Goal: Task Accomplishment & Management: Use online tool/utility

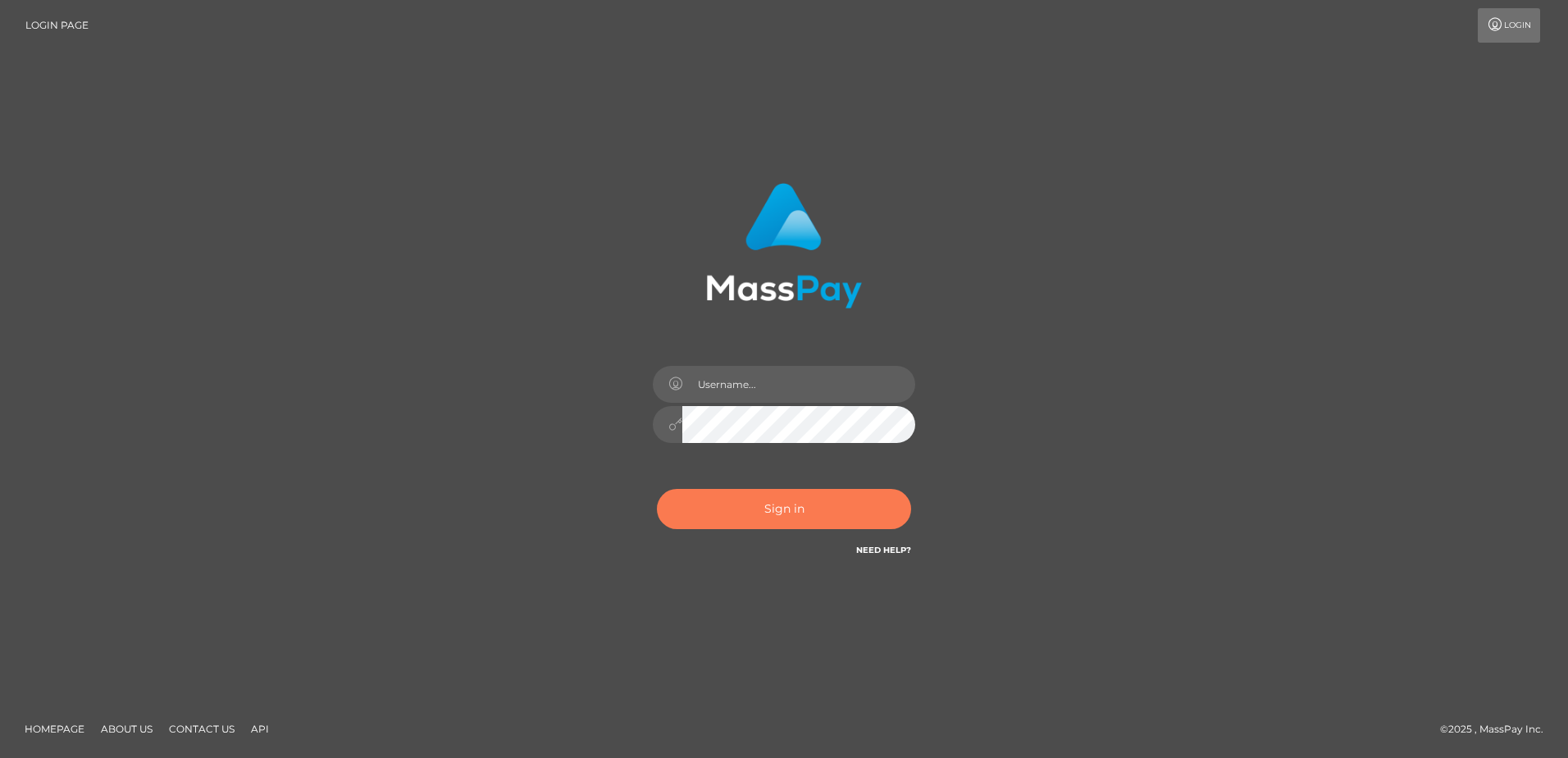
click at [809, 516] on button "Sign in" at bounding box center [784, 509] width 254 height 40
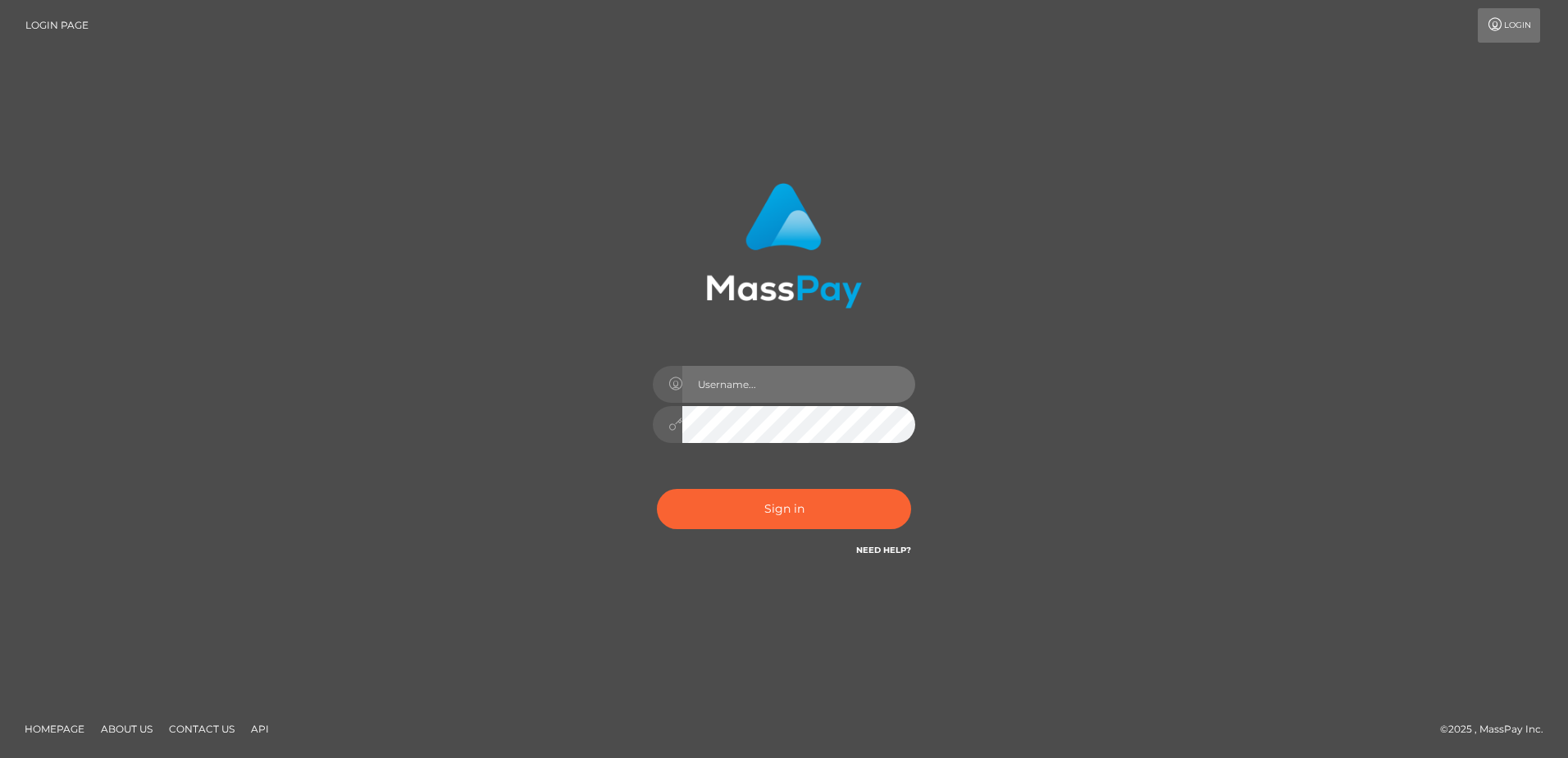
type input "hengland"
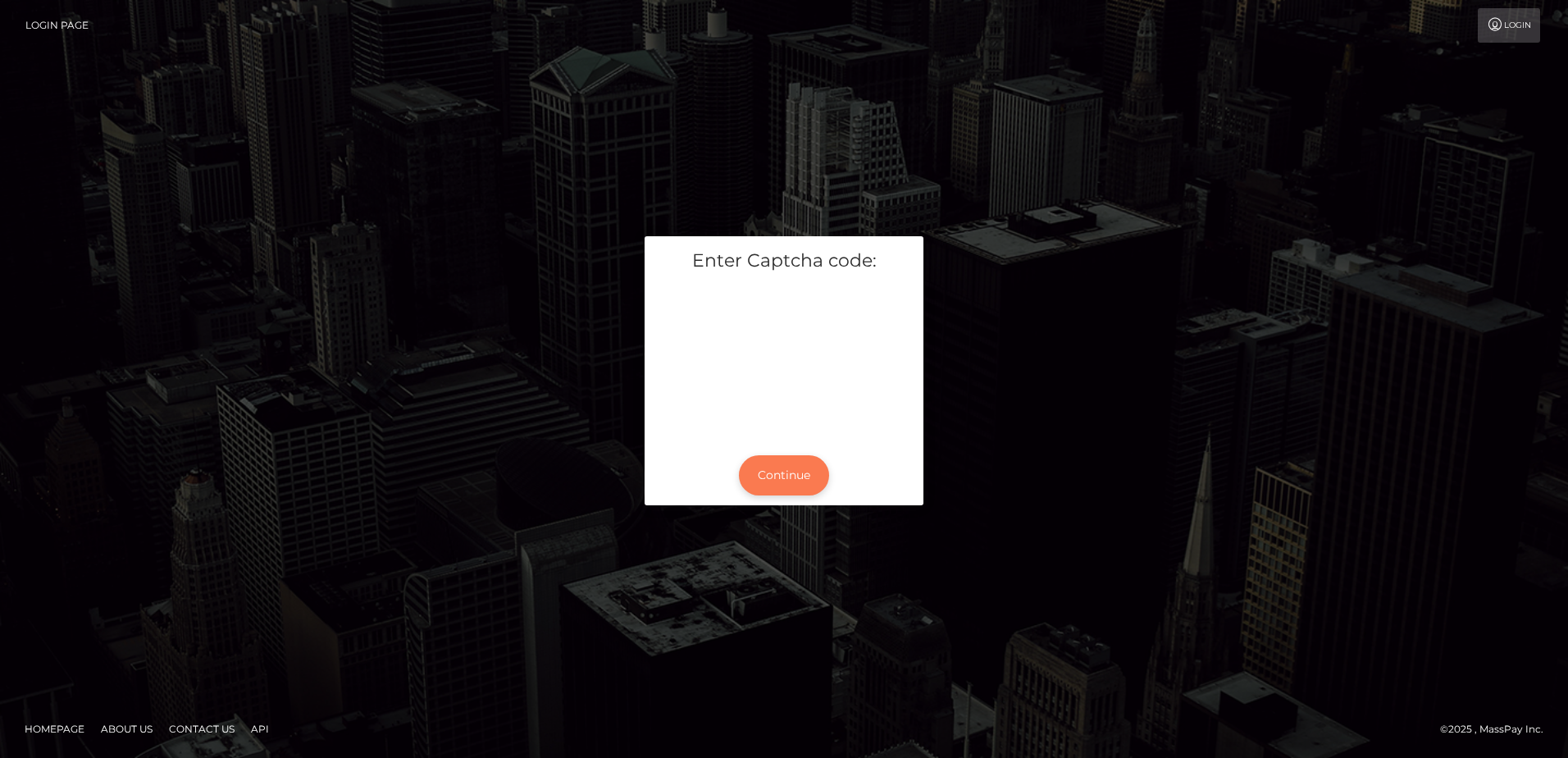
click at [793, 482] on button "Continue" at bounding box center [784, 475] width 90 height 40
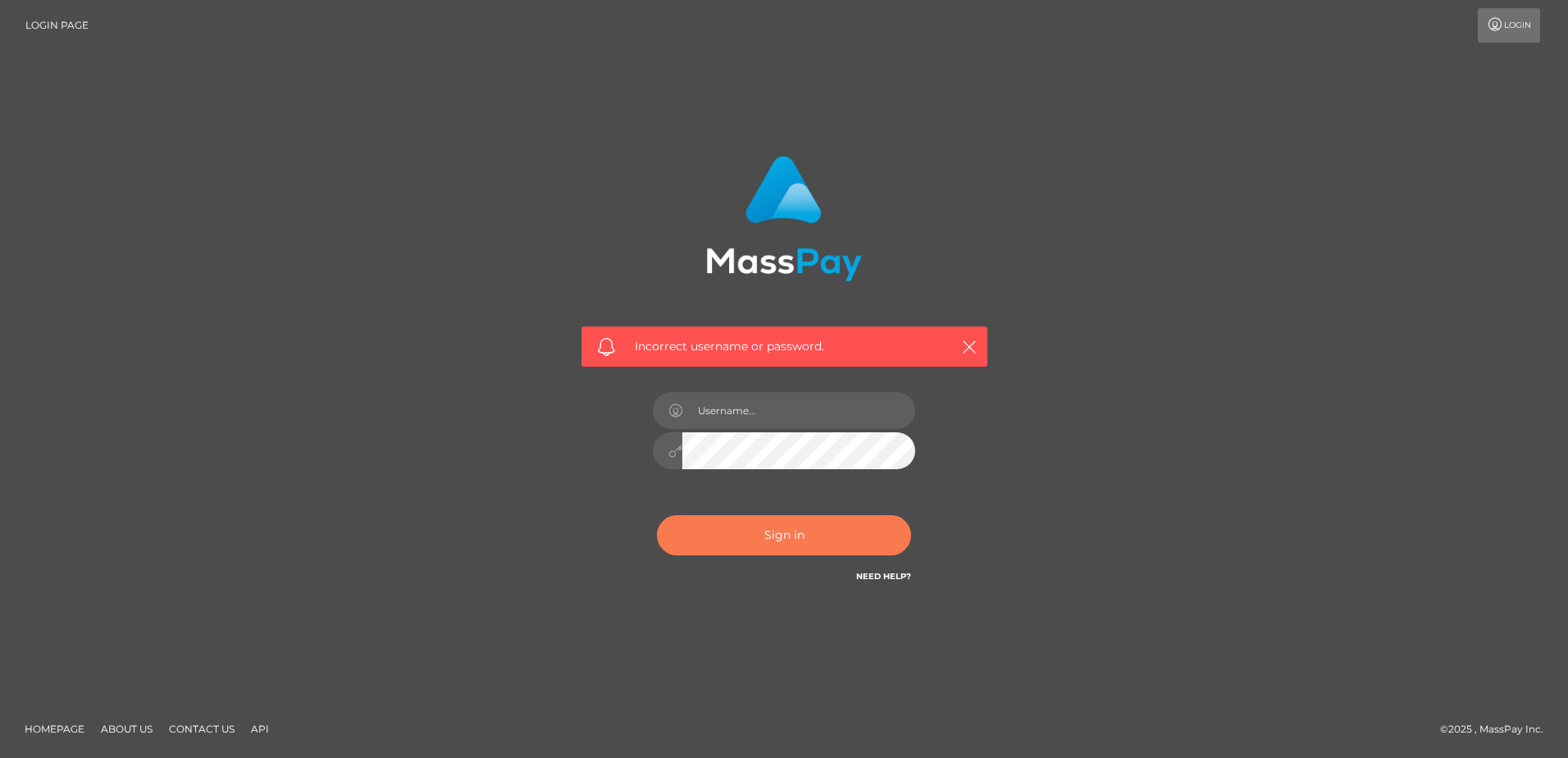
click at [841, 545] on button "Sign in" at bounding box center [784, 535] width 254 height 40
type input "hengland"
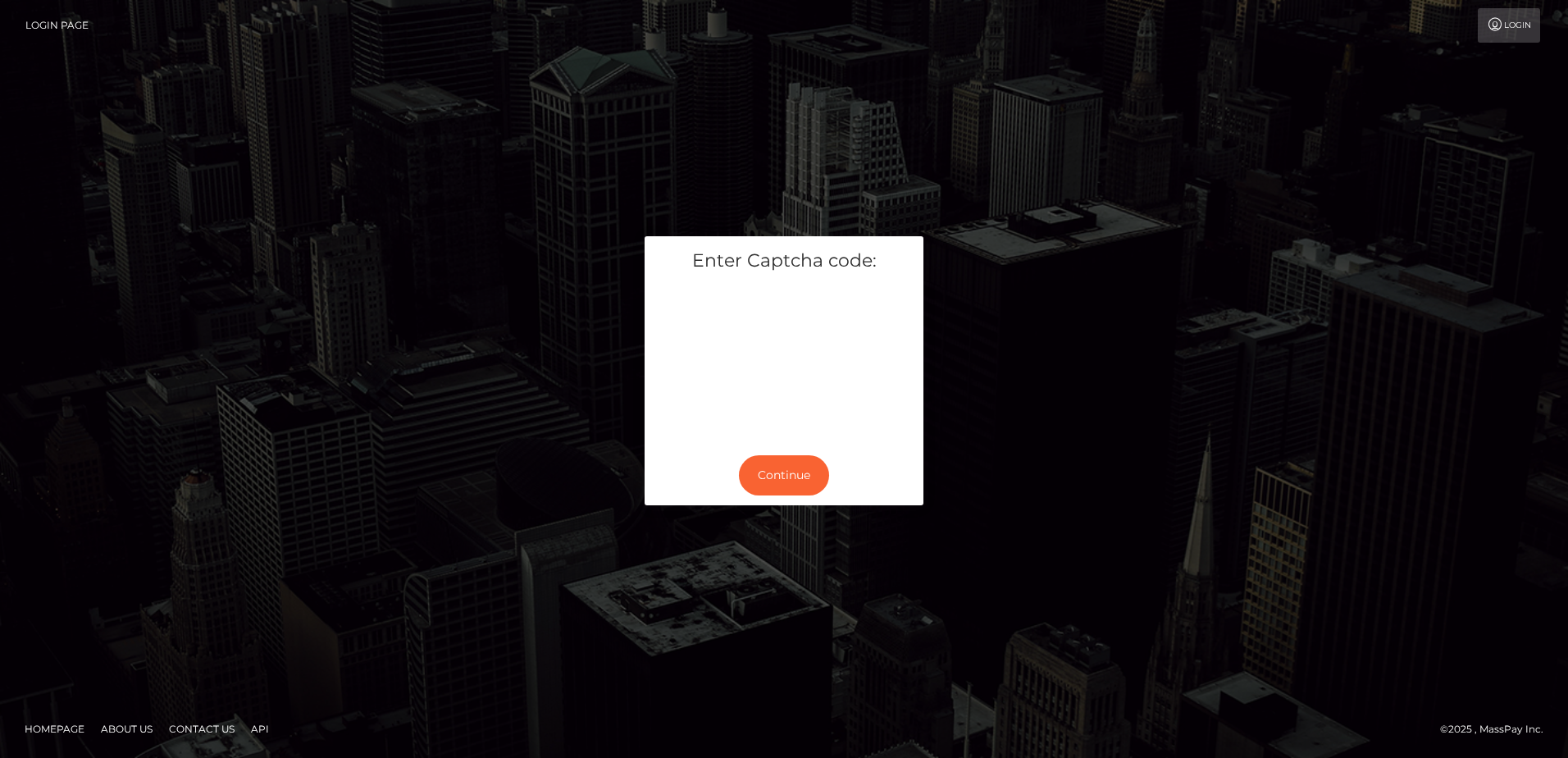
click at [909, 455] on div "Continue" at bounding box center [784, 476] width 279 height 60
click at [818, 482] on button "Continue" at bounding box center [784, 475] width 90 height 40
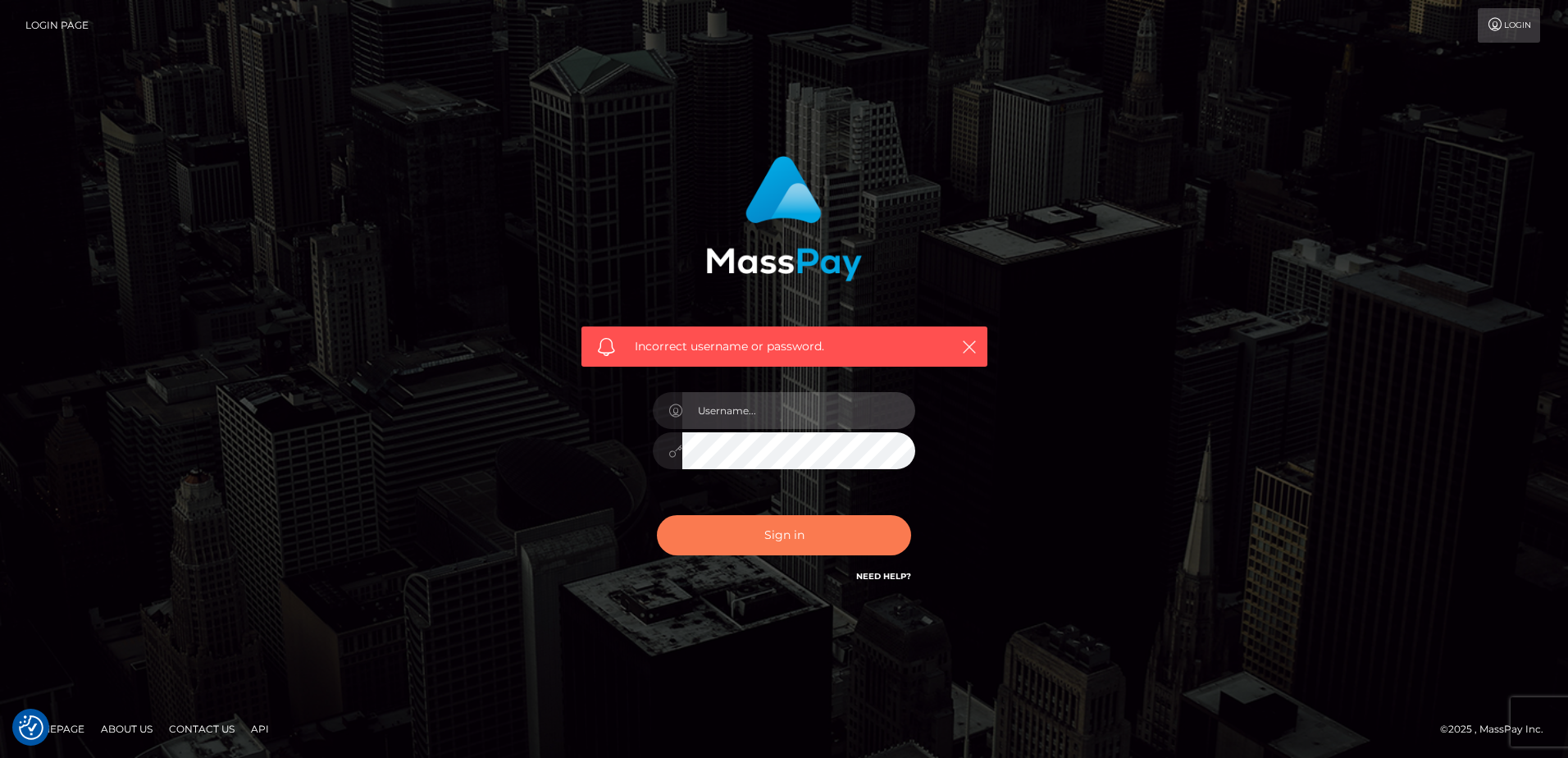
type input "hengland"
click at [731, 525] on button "Sign in" at bounding box center [784, 535] width 254 height 40
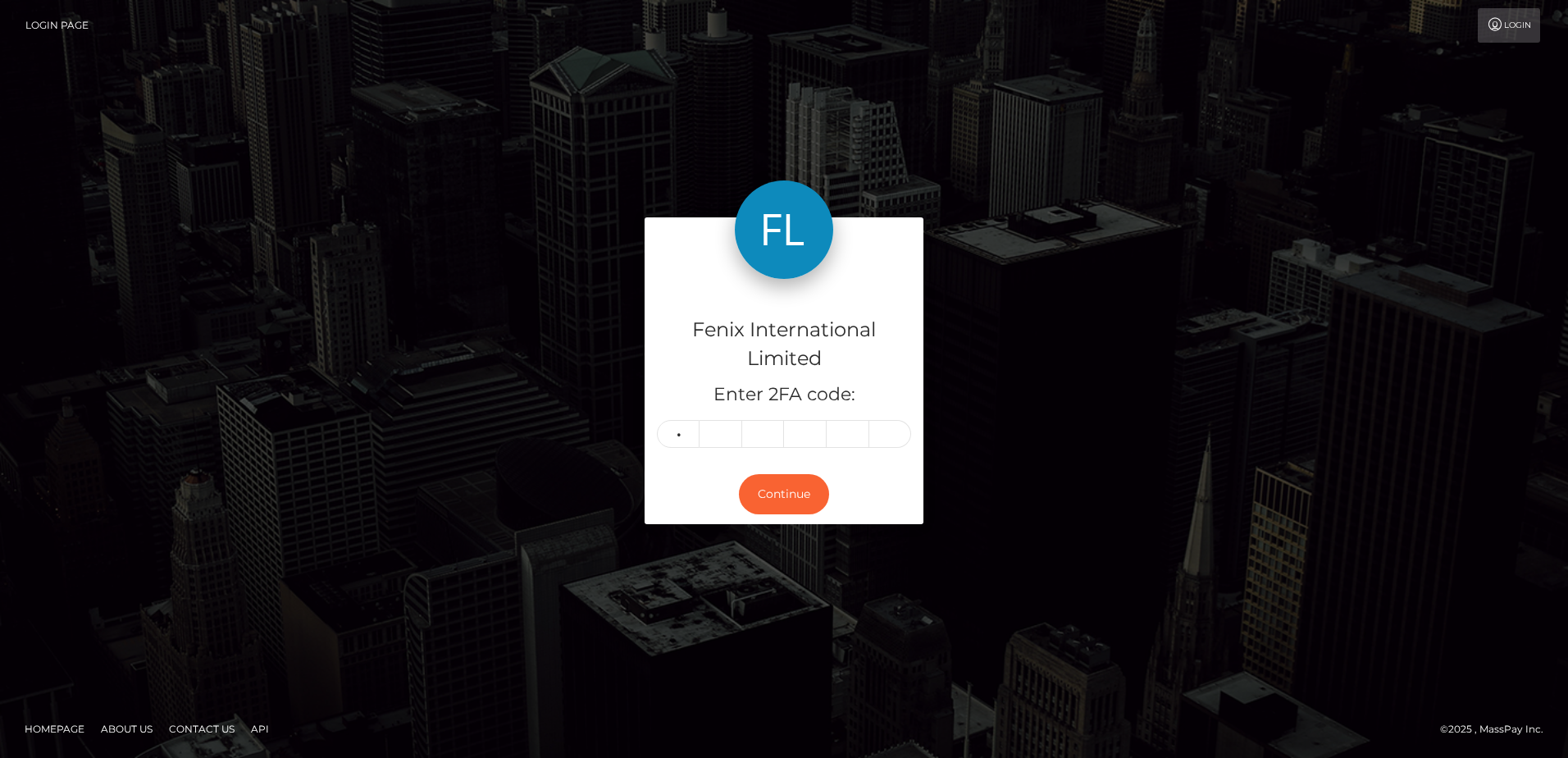
type input "3"
type input "2"
type input "0"
type input "1"
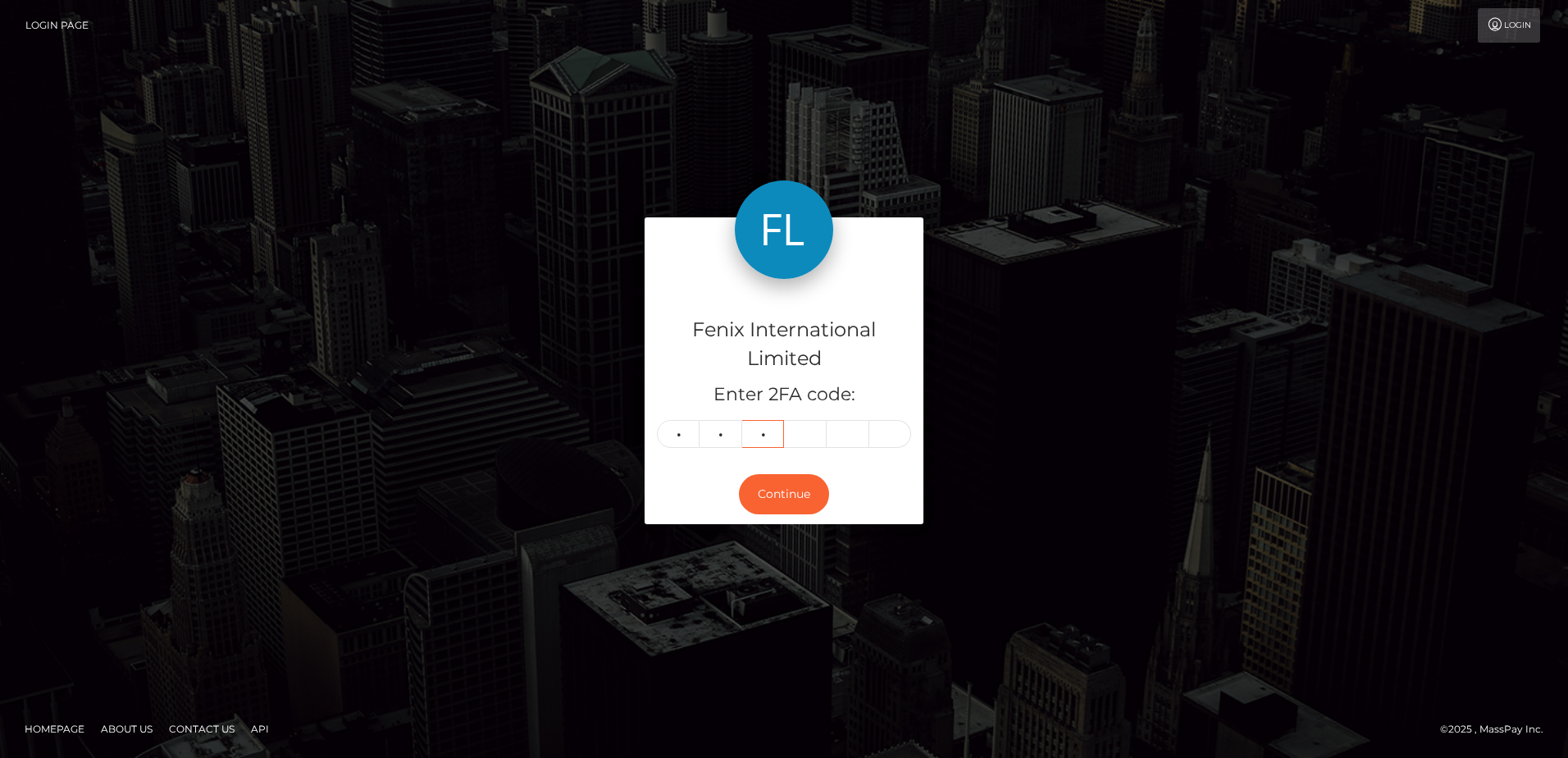
type input "2"
type input "7"
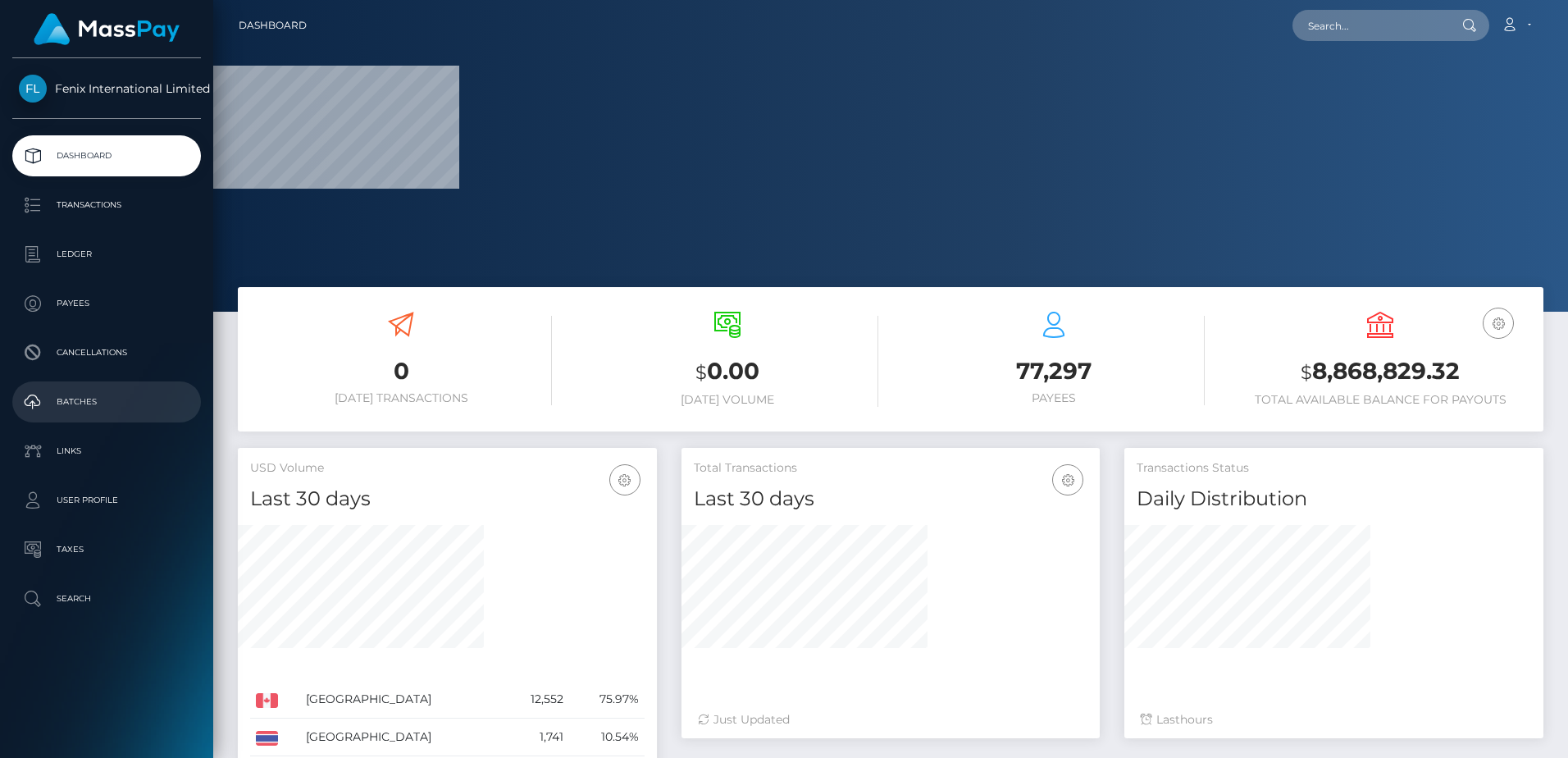
click at [68, 392] on p "Batches" at bounding box center [106, 402] width 176 height 24
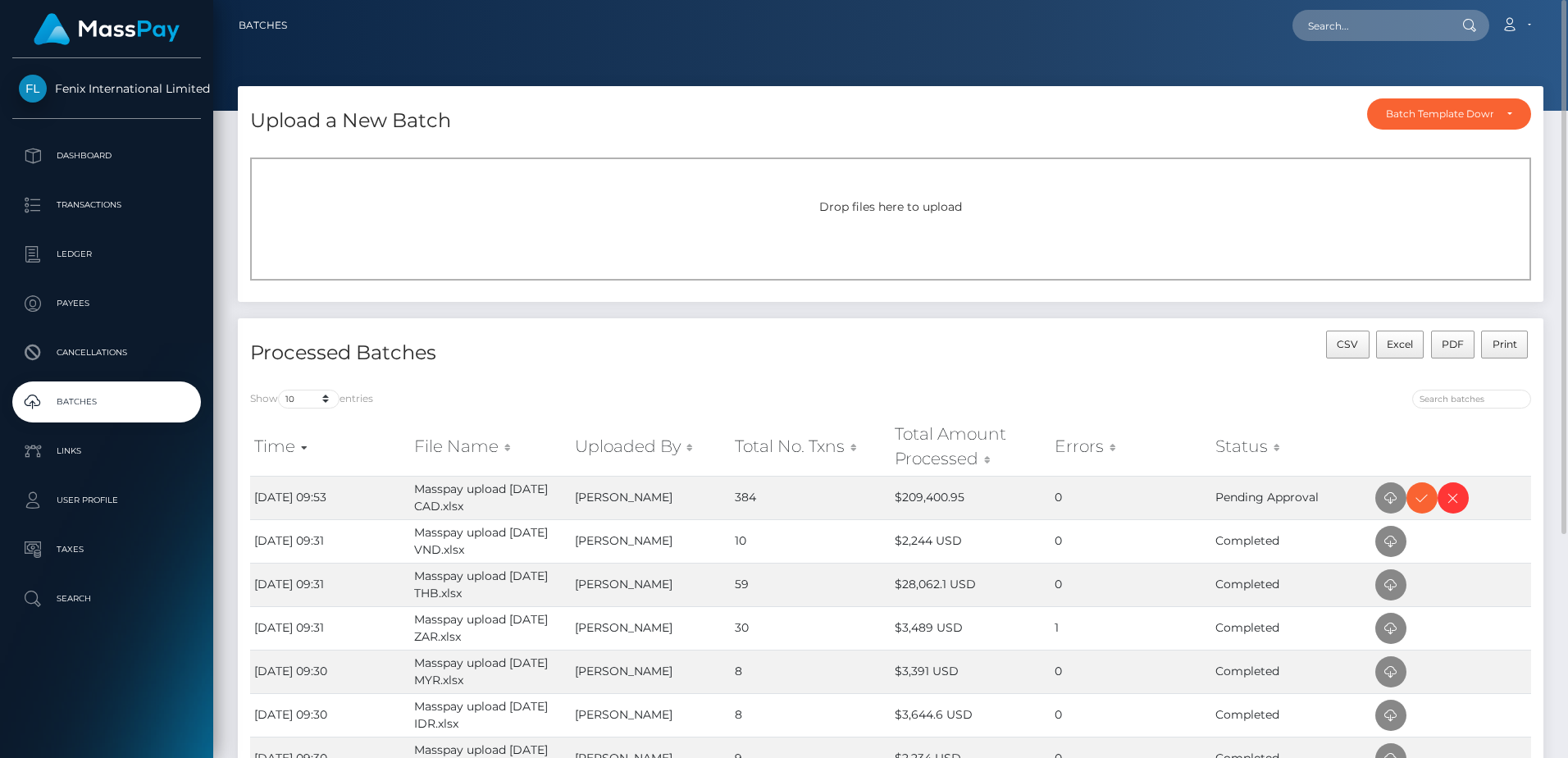
click at [737, 385] on div "Show 10 25 50 All entries Time File Name Uploaded By Total No. Txns Total Amoun…" at bounding box center [890, 677] width 1306 height 601
drag, startPoint x: 588, startPoint y: 402, endPoint x: 421, endPoint y: 414, distance: 167.4
click at [588, 402] on div "Show 10 25 50 All entries" at bounding box center [564, 401] width 628 height 23
click at [79, 427] on ul "Dashboard Transactions Ledger Payees Cancellations Batches Links User Profile" at bounding box center [106, 377] width 213 height 484
click at [80, 421] on link "Batches" at bounding box center [106, 403] width 189 height 41
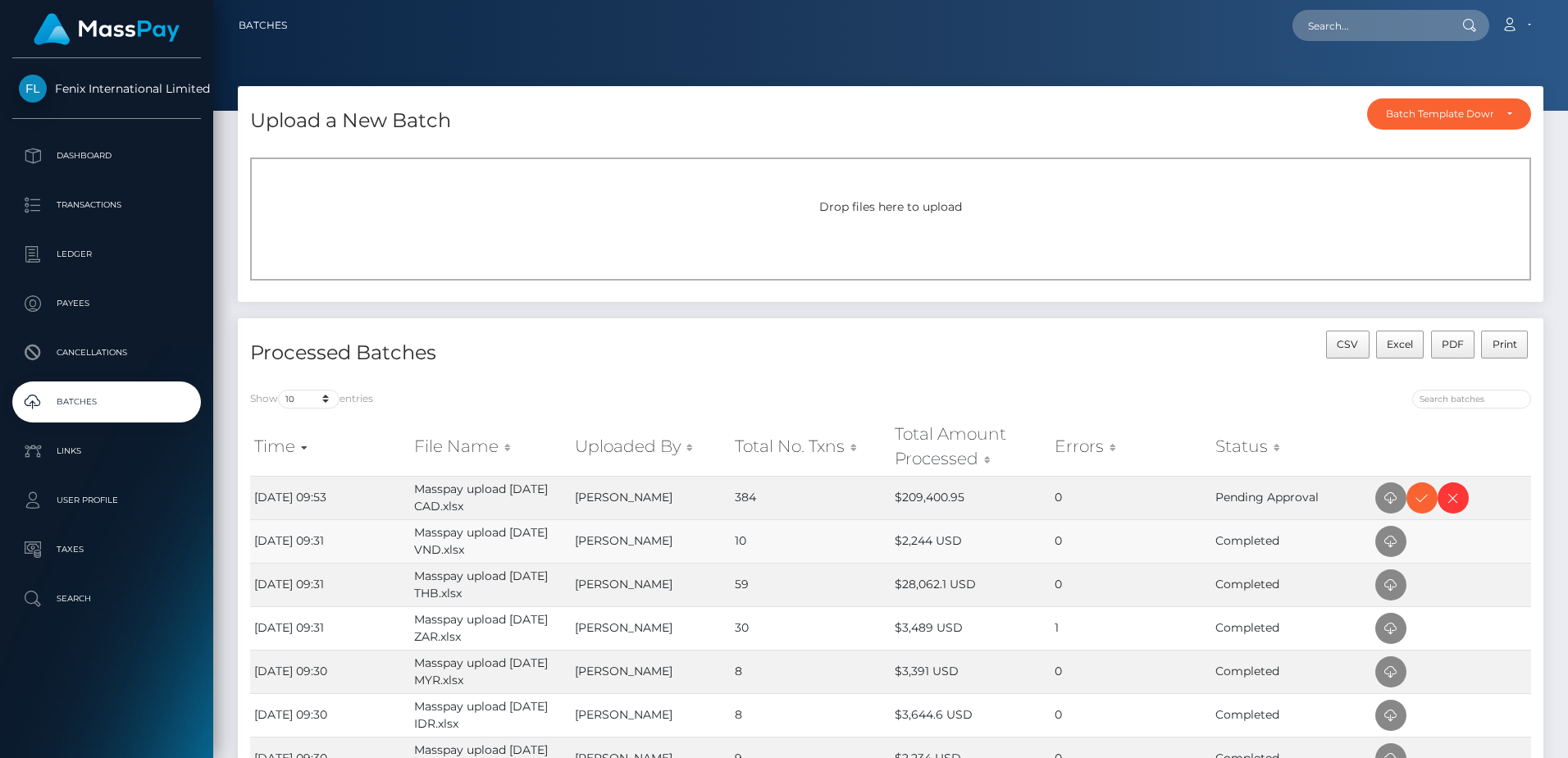
scroll to position [246, 0]
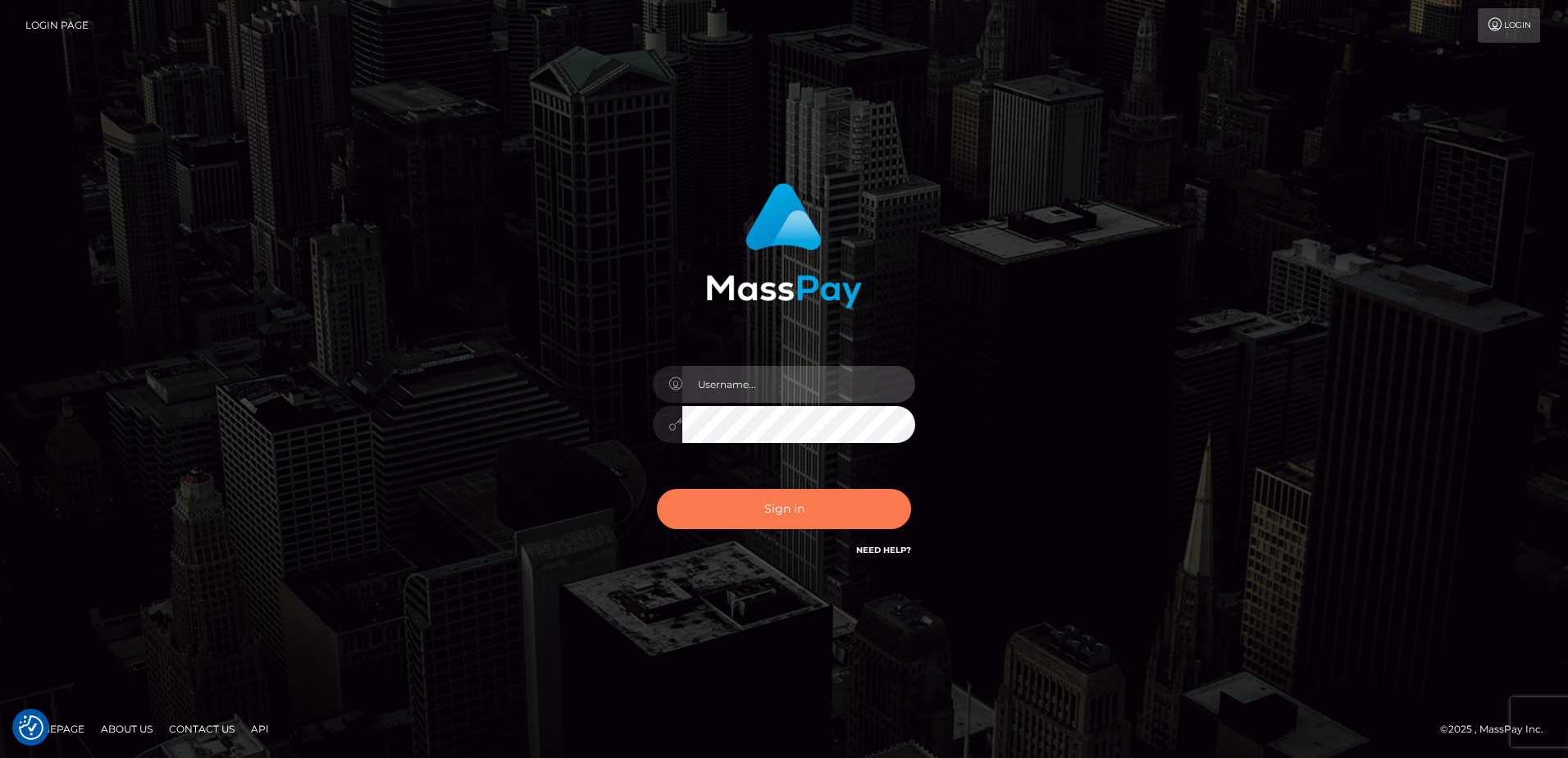
type input "hengland"
click at [819, 511] on button "Sign in" at bounding box center [784, 509] width 254 height 40
type input "hengland"
click at [839, 504] on button "Sign in" at bounding box center [784, 509] width 254 height 40
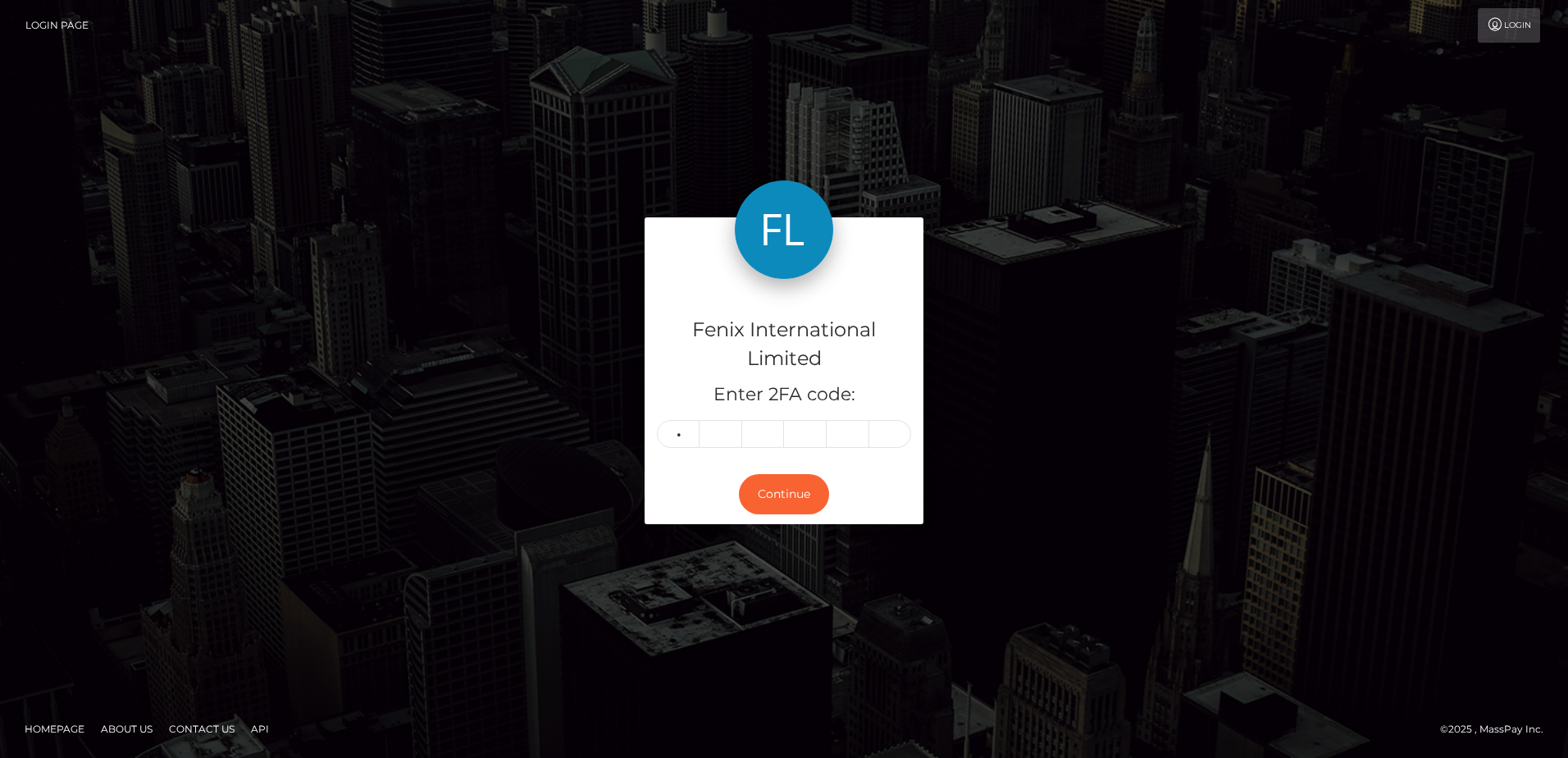
type input "1"
type input "4"
type input "6"
type input "1"
type input "7"
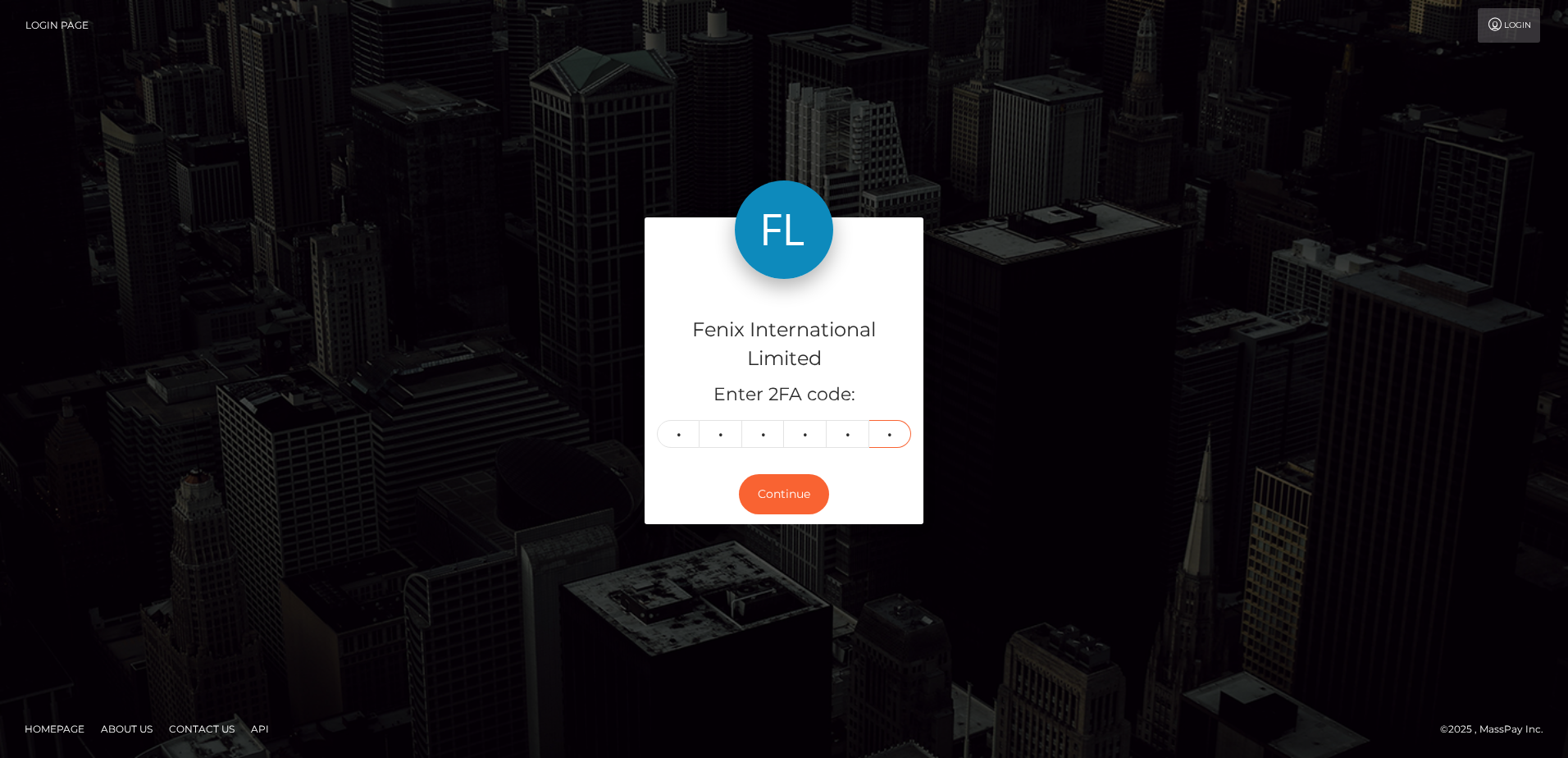
type input "8"
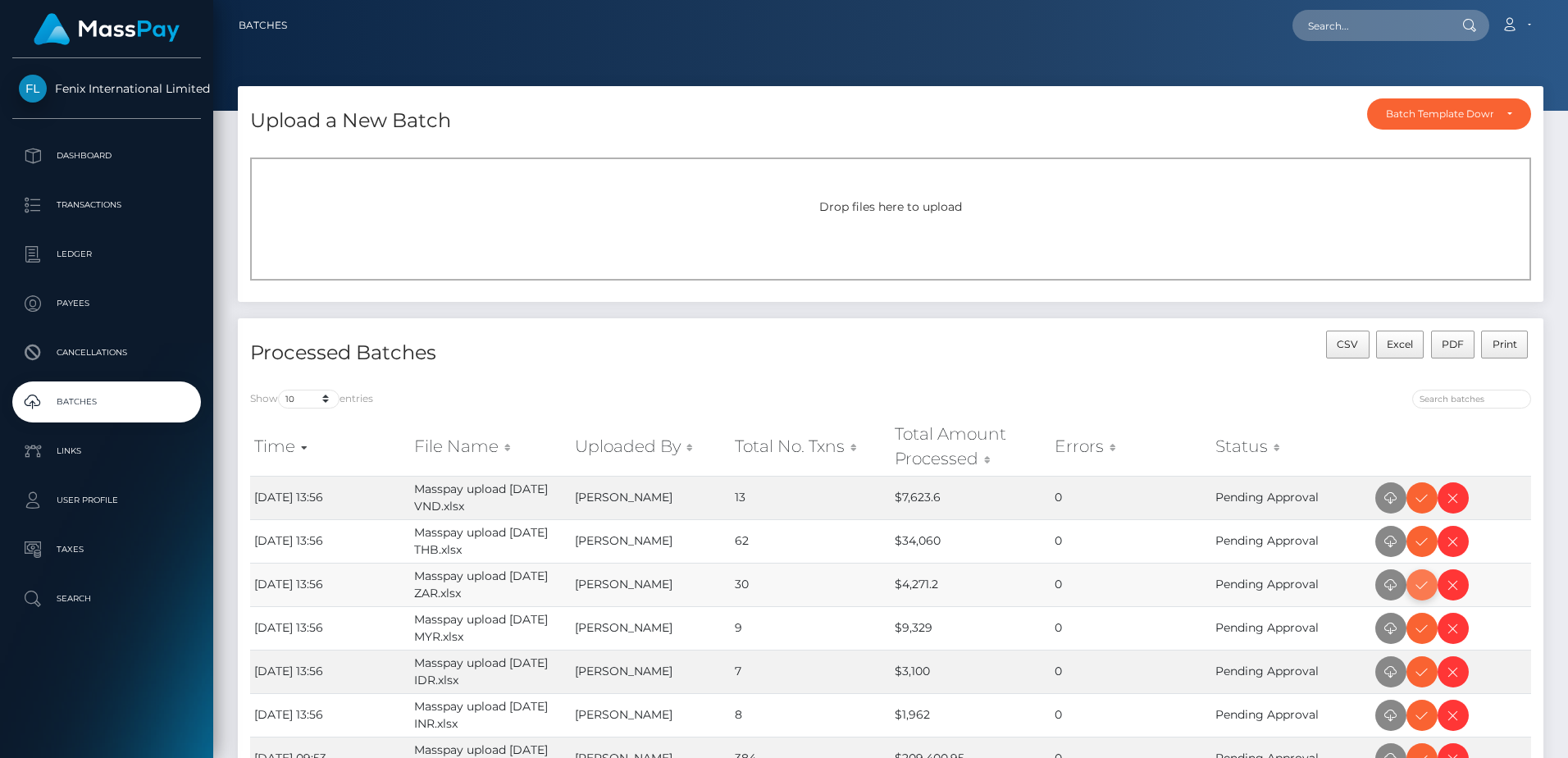
click at [1419, 581] on icon at bounding box center [1421, 586] width 20 height 21
click at [1417, 497] on icon at bounding box center [1421, 498] width 20 height 21
click at [1424, 549] on icon at bounding box center [1421, 542] width 20 height 21
click at [1419, 631] on icon at bounding box center [1421, 629] width 20 height 21
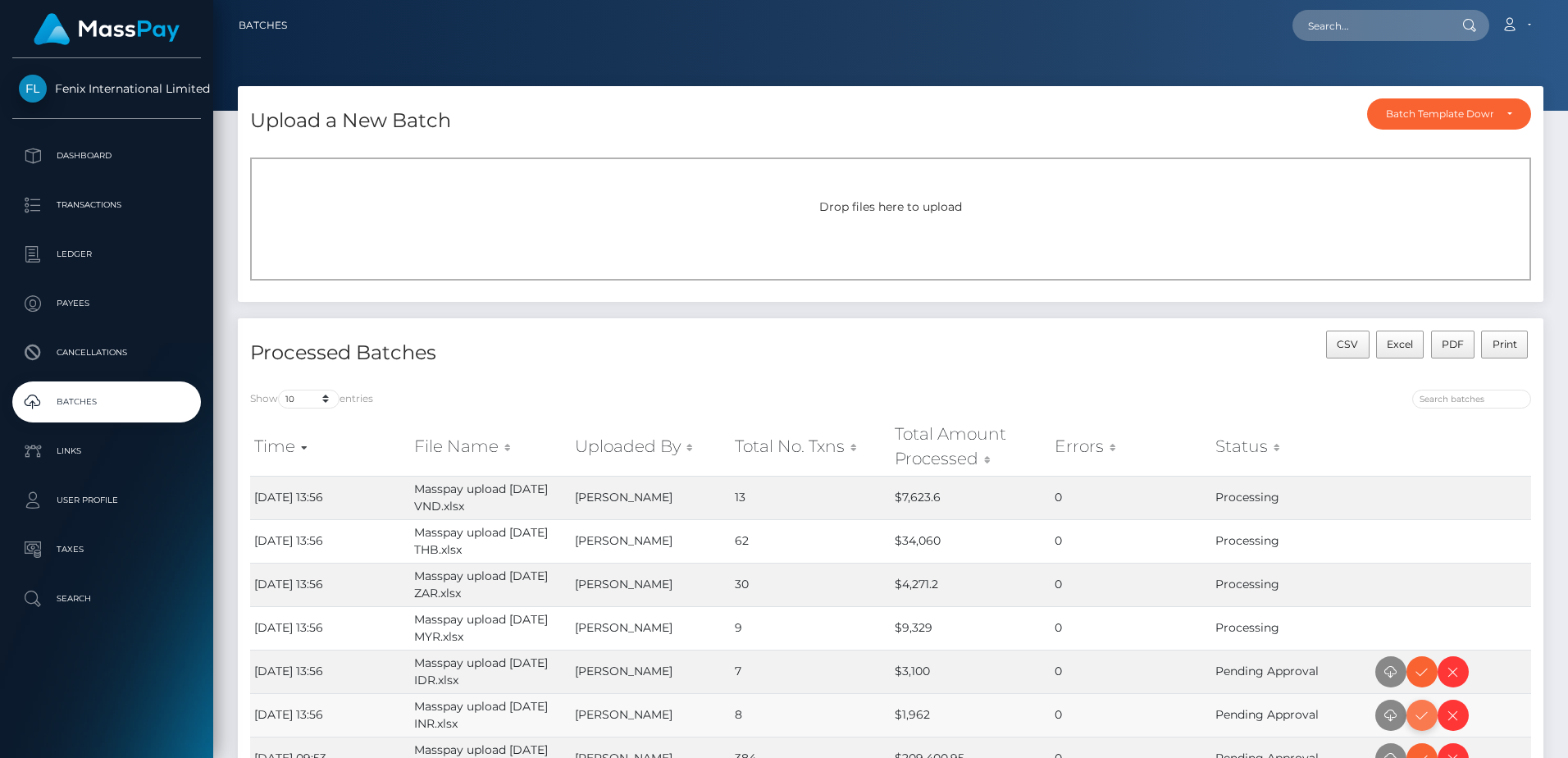
drag, startPoint x: 1424, startPoint y: 719, endPoint x: 1431, endPoint y: 711, distance: 10.6
click at [1424, 719] on icon at bounding box center [1421, 716] width 20 height 21
click at [1433, 680] on span at bounding box center [1421, 671] width 31 height 31
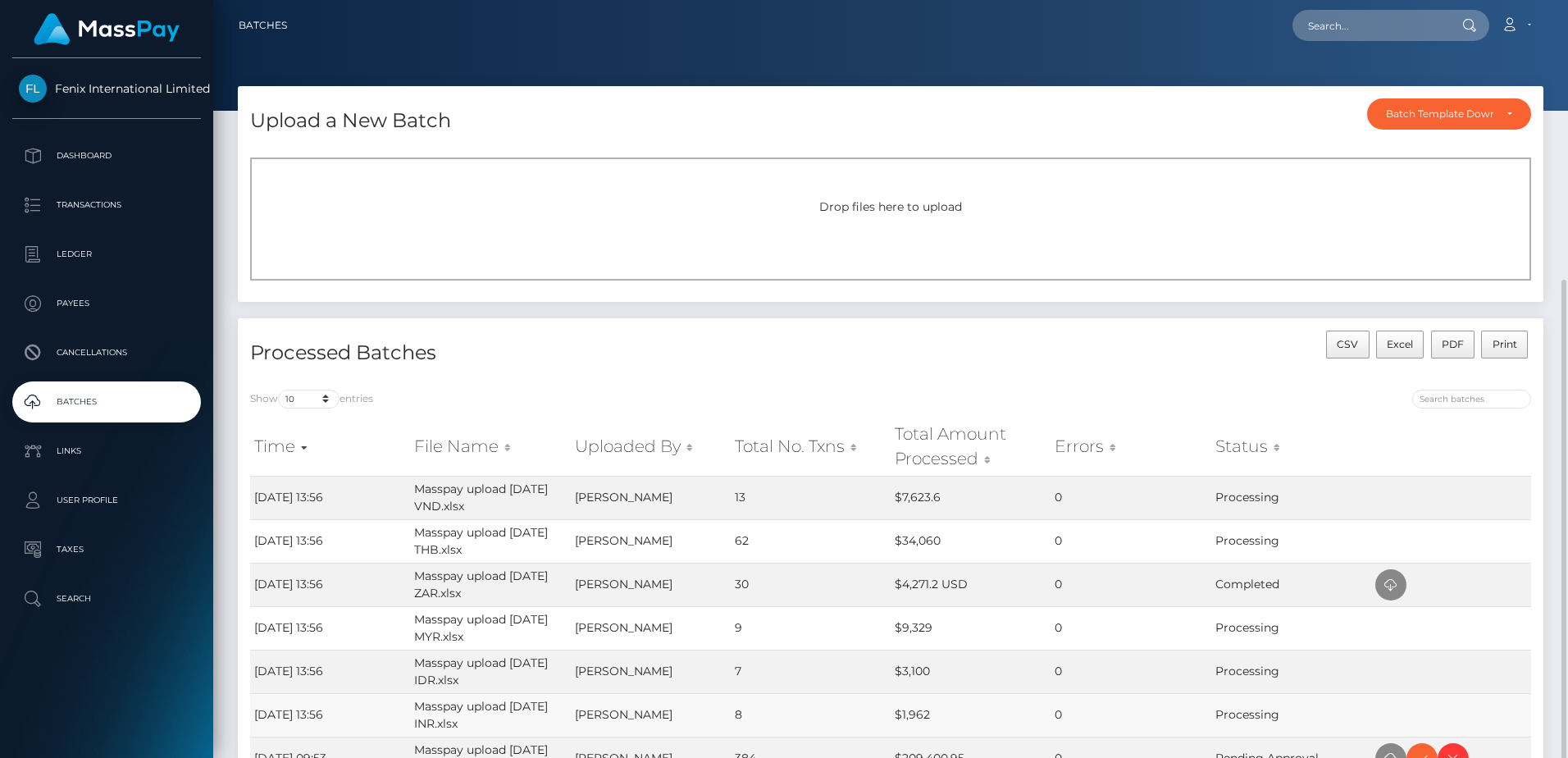
scroll to position [164, 0]
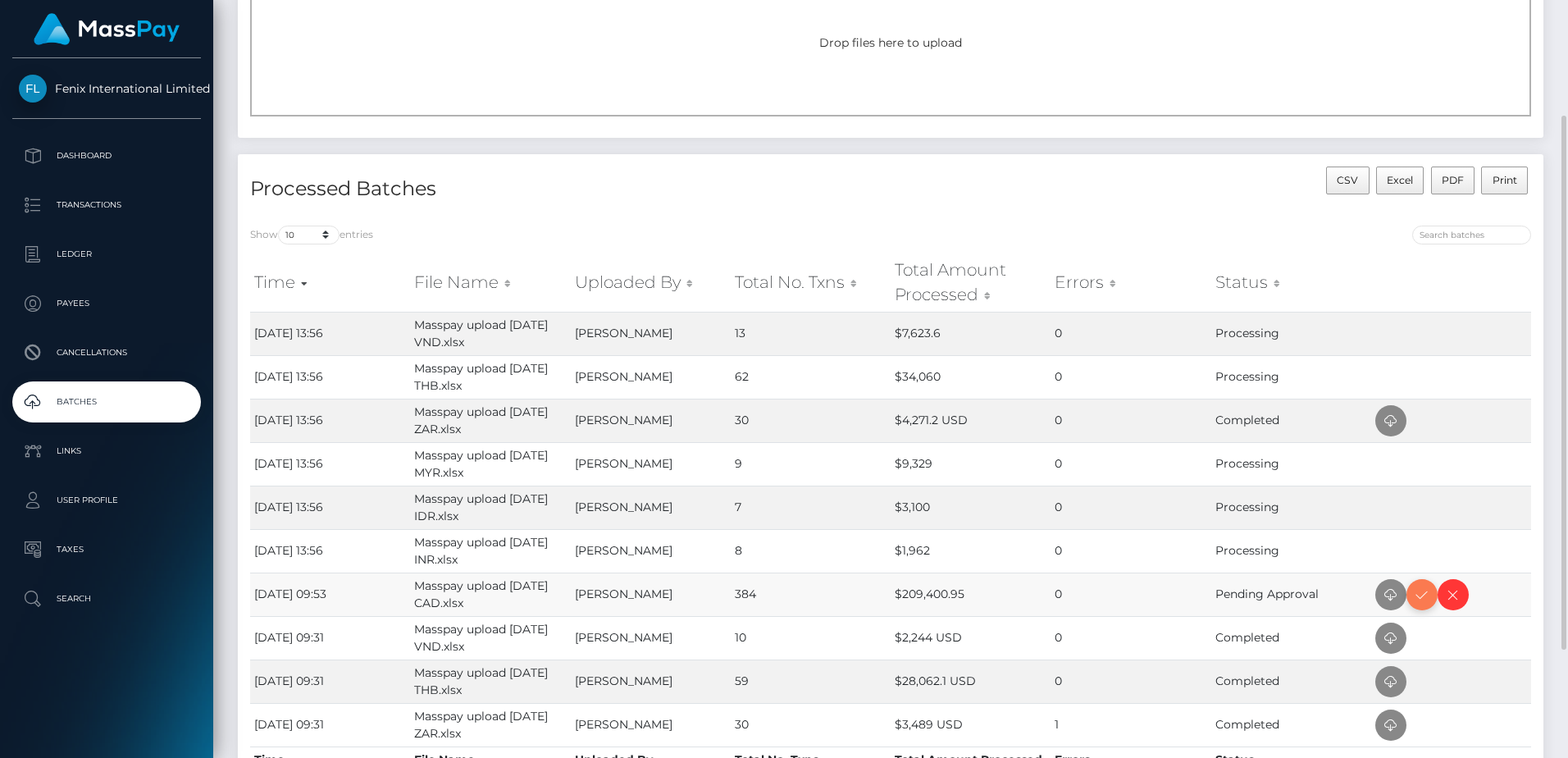
click at [1423, 597] on icon at bounding box center [1421, 595] width 20 height 21
